Goal: Task Accomplishment & Management: Manage account settings

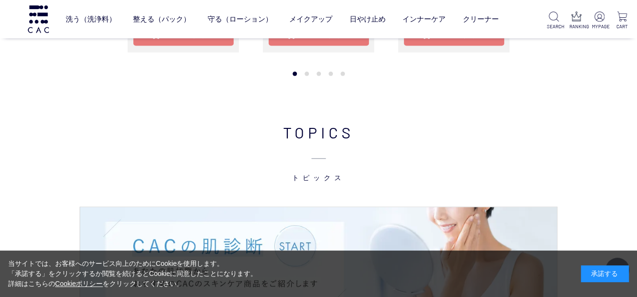
scroll to position [856, 0]
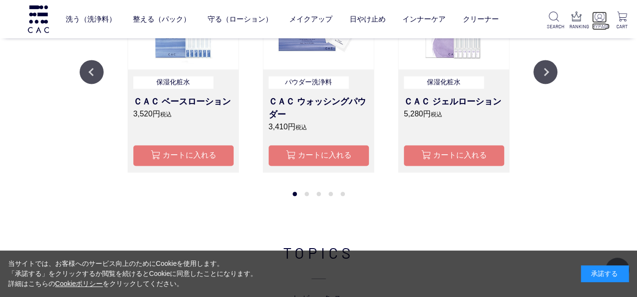
click at [599, 16] on img at bounding box center [599, 17] width 10 height 10
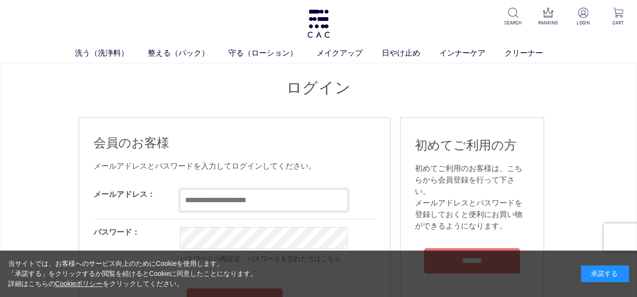
click at [190, 204] on input "email" at bounding box center [264, 201] width 168 height 22
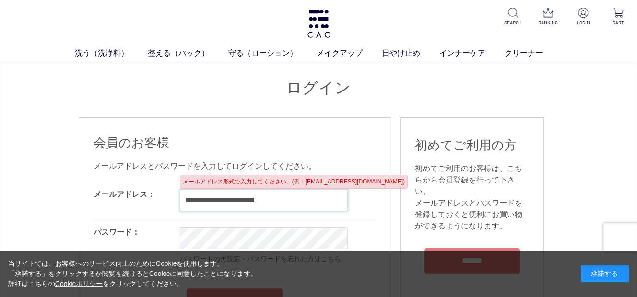
click at [256, 200] on input "**********" at bounding box center [264, 201] width 168 height 22
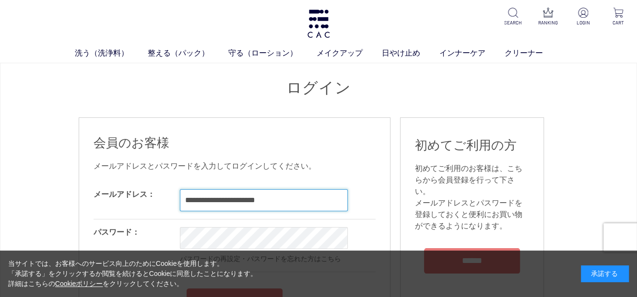
type input "**********"
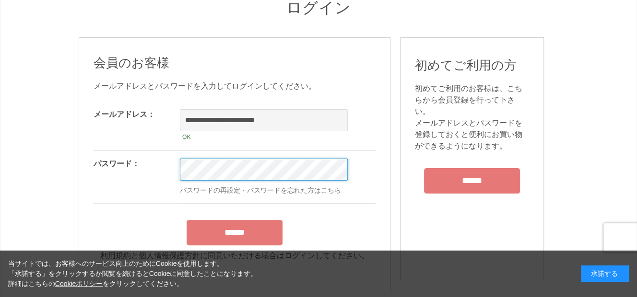
scroll to position [96, 0]
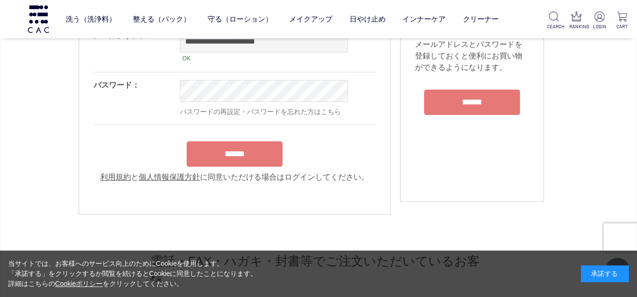
click at [235, 154] on div "******" at bounding box center [235, 152] width 282 height 30
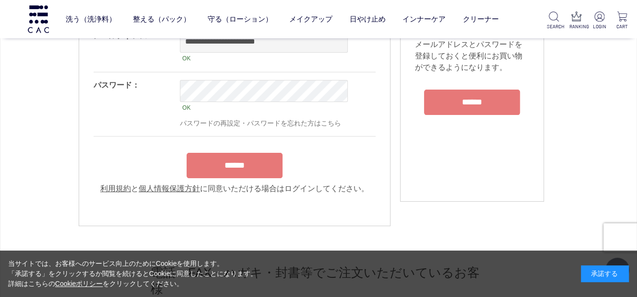
click at [235, 163] on input "******" at bounding box center [235, 165] width 96 height 25
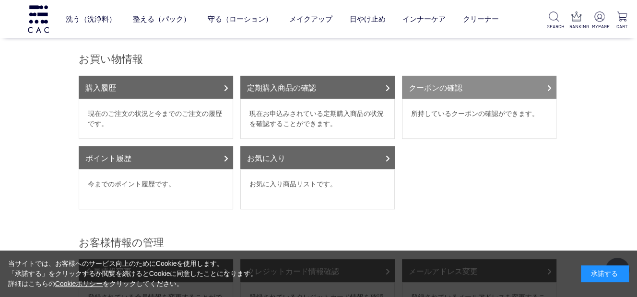
scroll to position [96, 0]
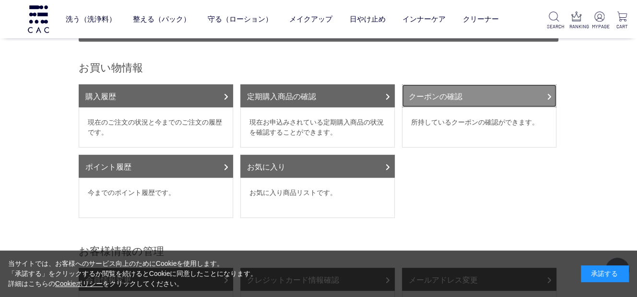
click at [434, 93] on link "クーポンの確認" at bounding box center [479, 95] width 154 height 23
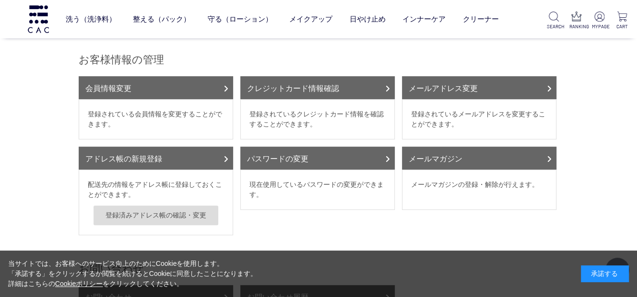
scroll to position [144, 0]
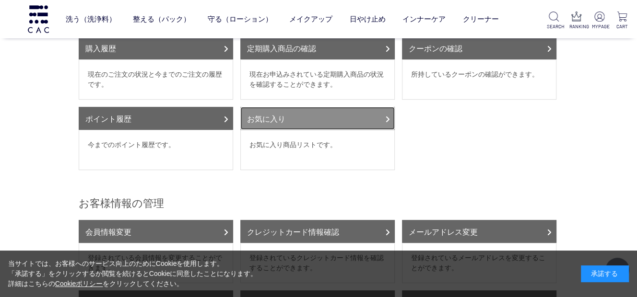
click at [272, 117] on link "お気に入り" at bounding box center [317, 118] width 154 height 23
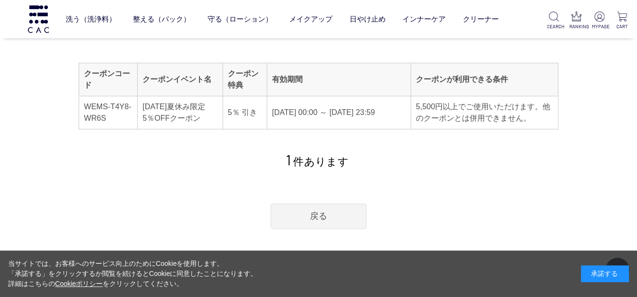
scroll to position [96, 0]
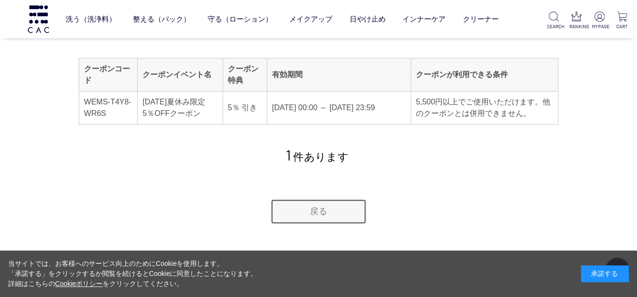
click at [316, 208] on link "戻る" at bounding box center [319, 211] width 96 height 25
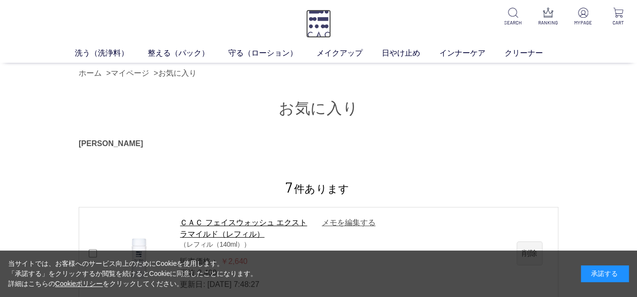
click at [318, 17] on img at bounding box center [318, 24] width 25 height 28
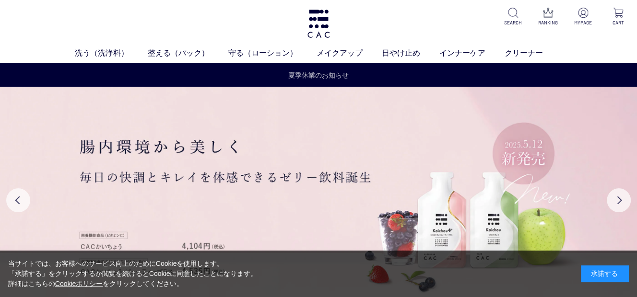
click at [306, 72] on link "夏季休業のお知らせ" at bounding box center [318, 76] width 60 height 10
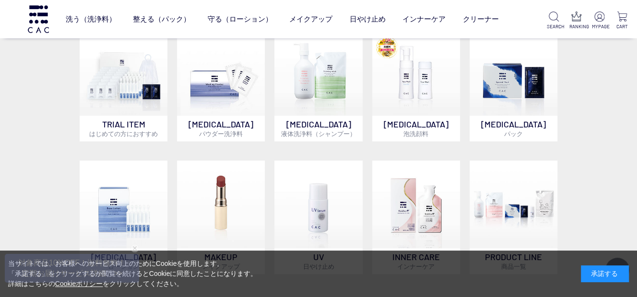
scroll to position [384, 0]
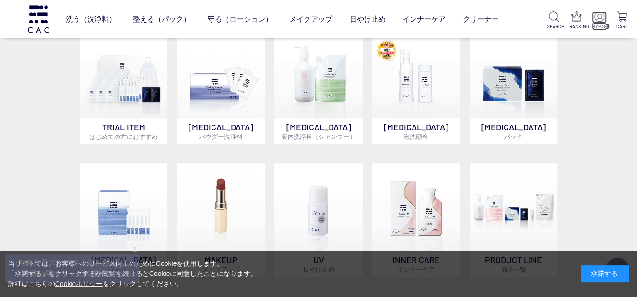
click at [598, 18] on img at bounding box center [599, 17] width 10 height 10
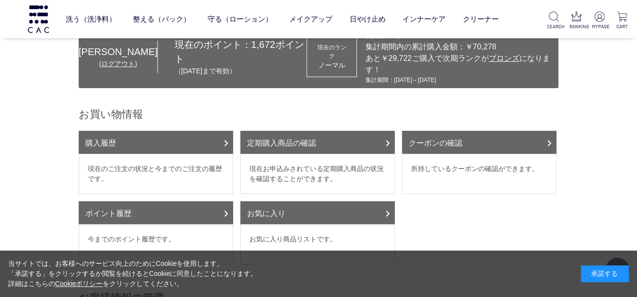
scroll to position [96, 0]
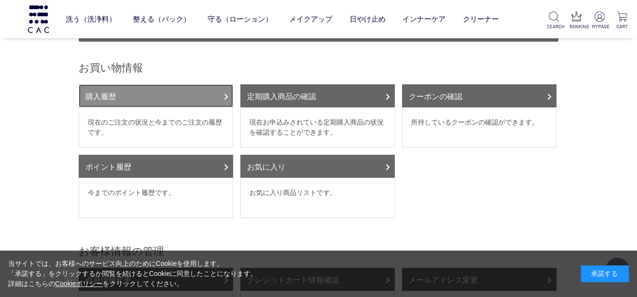
click at [185, 92] on link "購入履歴" at bounding box center [156, 95] width 154 height 23
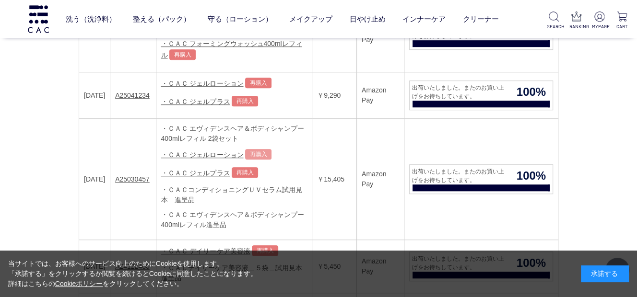
scroll to position [336, 0]
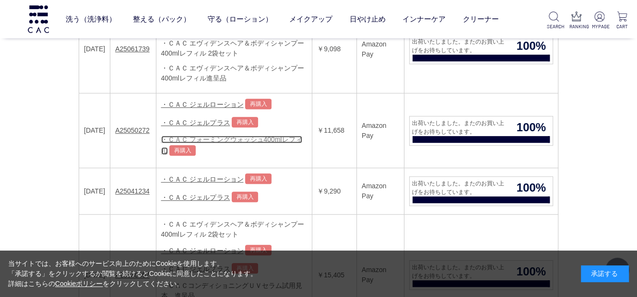
click at [243, 136] on link "・ＣＡＣ フォーミングウォッシュ400mlレフィル" at bounding box center [231, 145] width 141 height 19
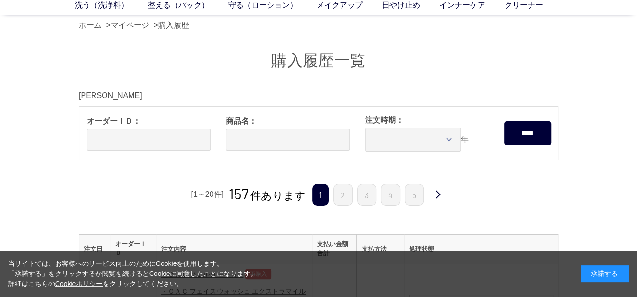
scroll to position [0, 0]
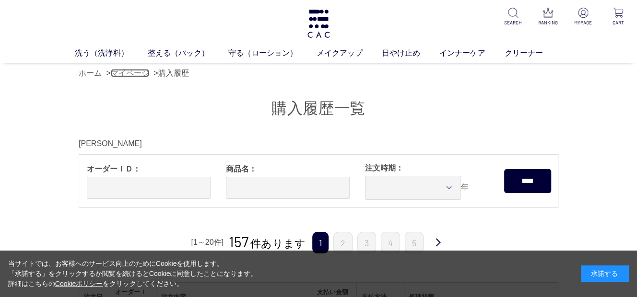
click at [135, 70] on link "マイページ" at bounding box center [130, 73] width 38 height 8
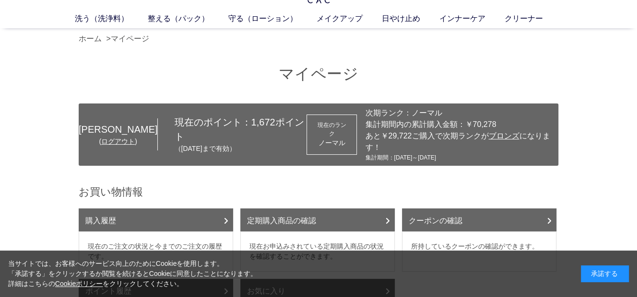
scroll to position [48, 0]
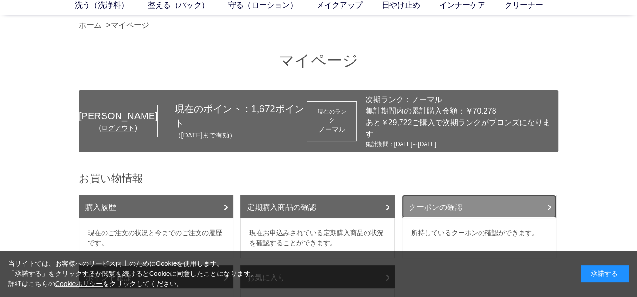
click at [443, 208] on link "クーポンの確認" at bounding box center [479, 206] width 154 height 23
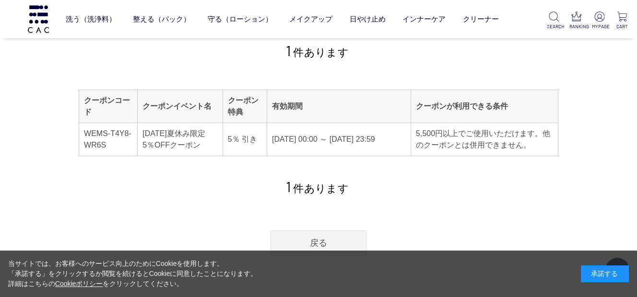
scroll to position [96, 0]
